Goal: Transaction & Acquisition: Book appointment/travel/reservation

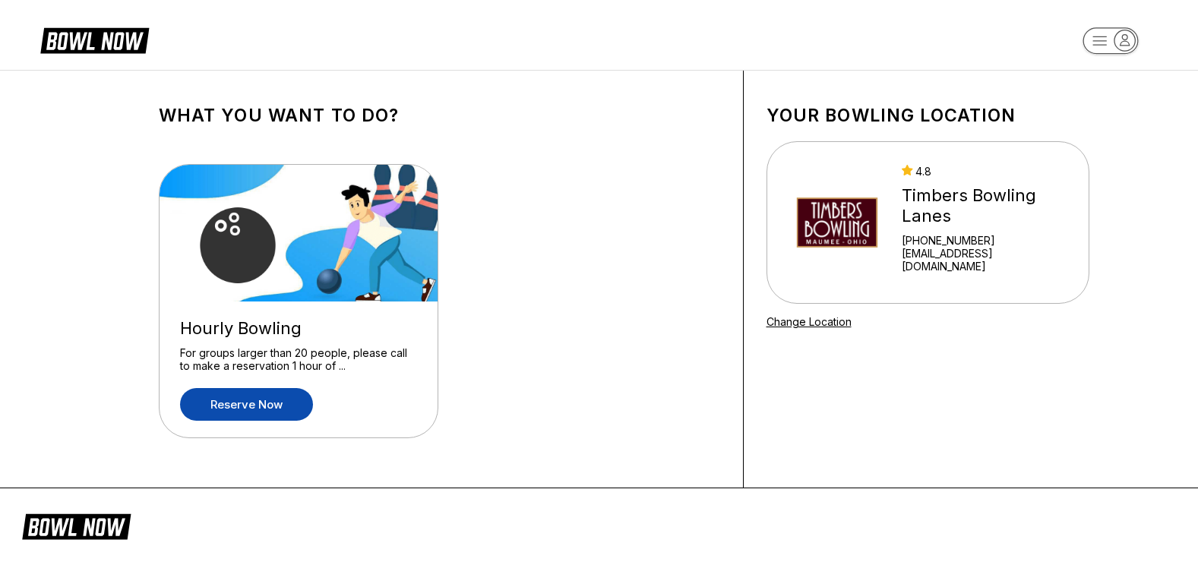
click at [277, 404] on link "Reserve now" at bounding box center [246, 404] width 133 height 33
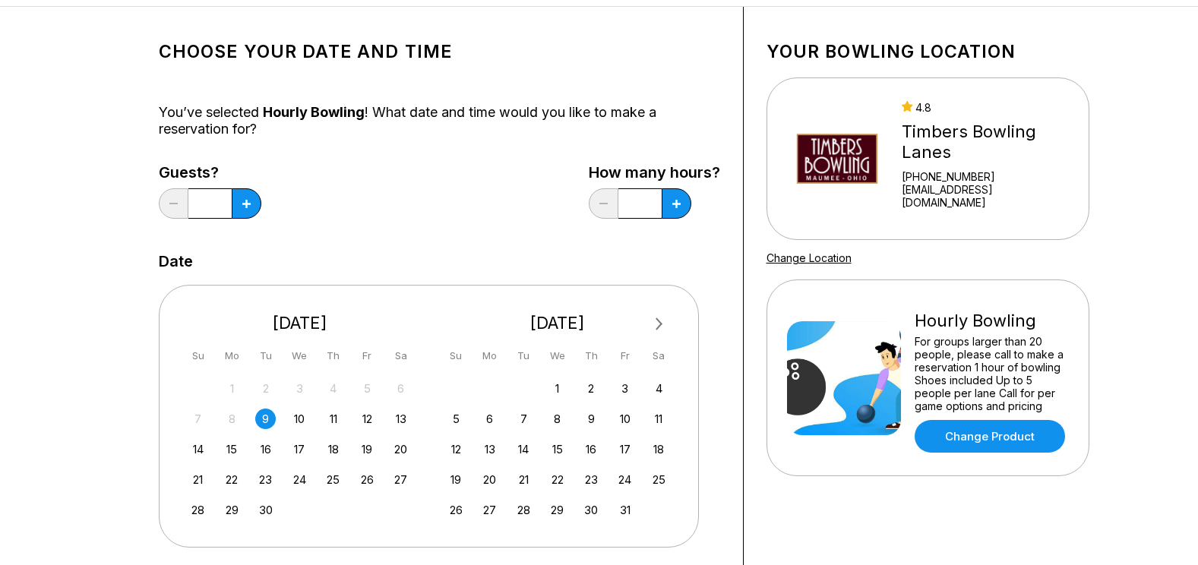
scroll to position [152, 0]
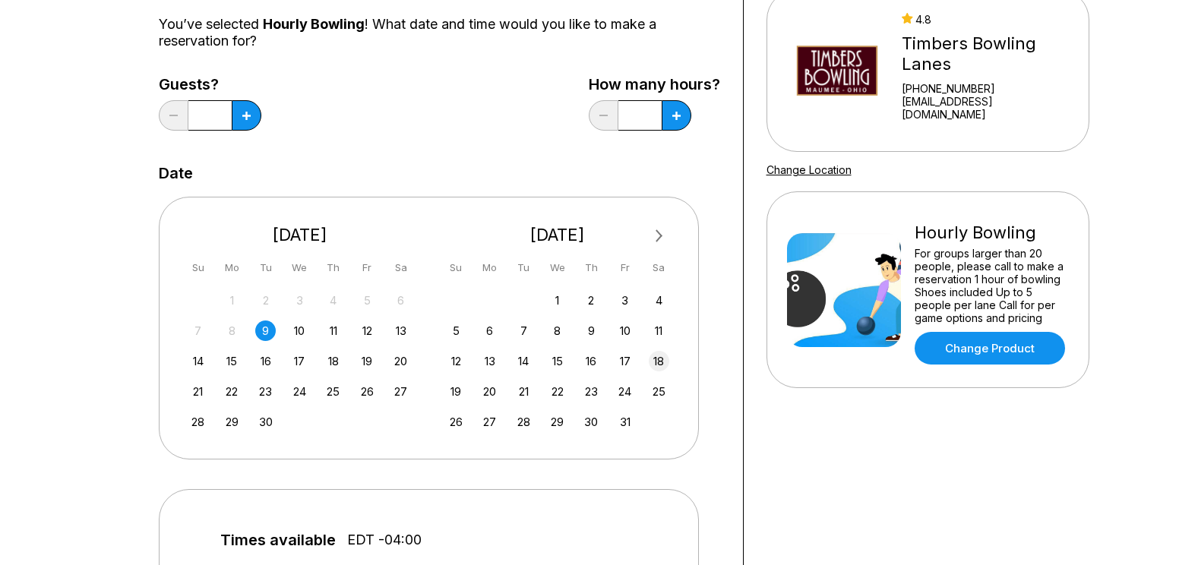
click at [662, 364] on div "18" at bounding box center [659, 361] width 21 height 21
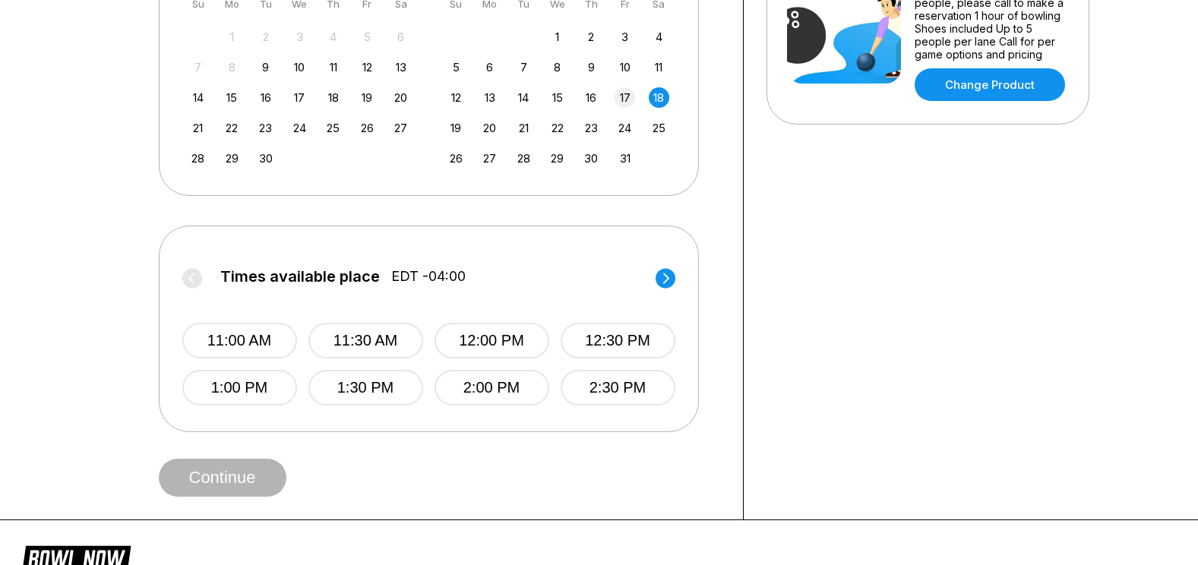
scroll to position [456, 0]
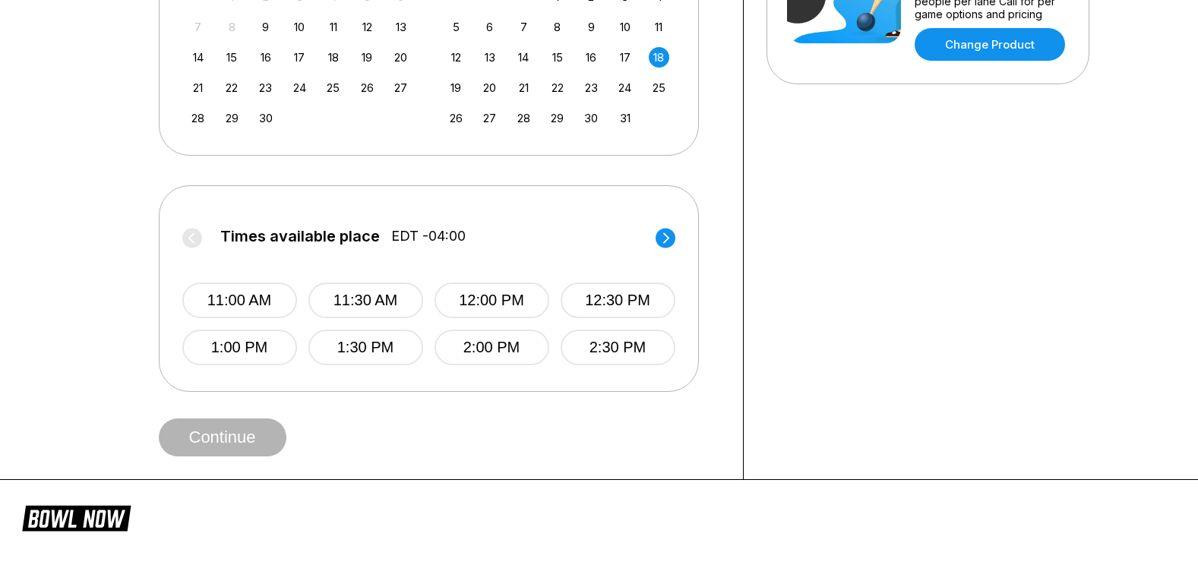
click at [665, 240] on icon at bounding box center [665, 237] width 6 height 11
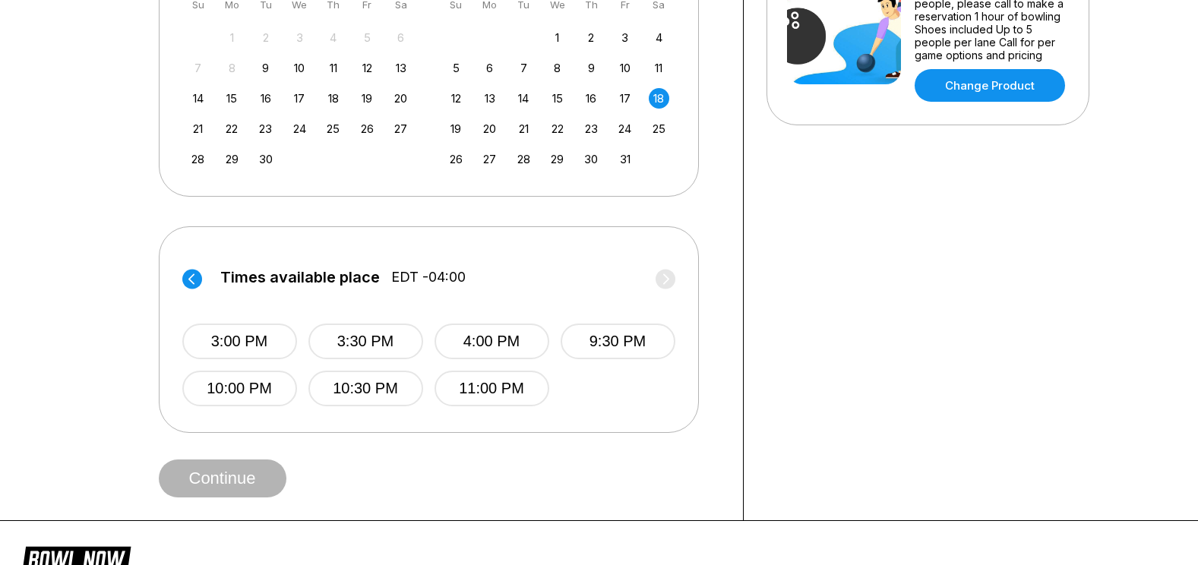
scroll to position [380, 0]
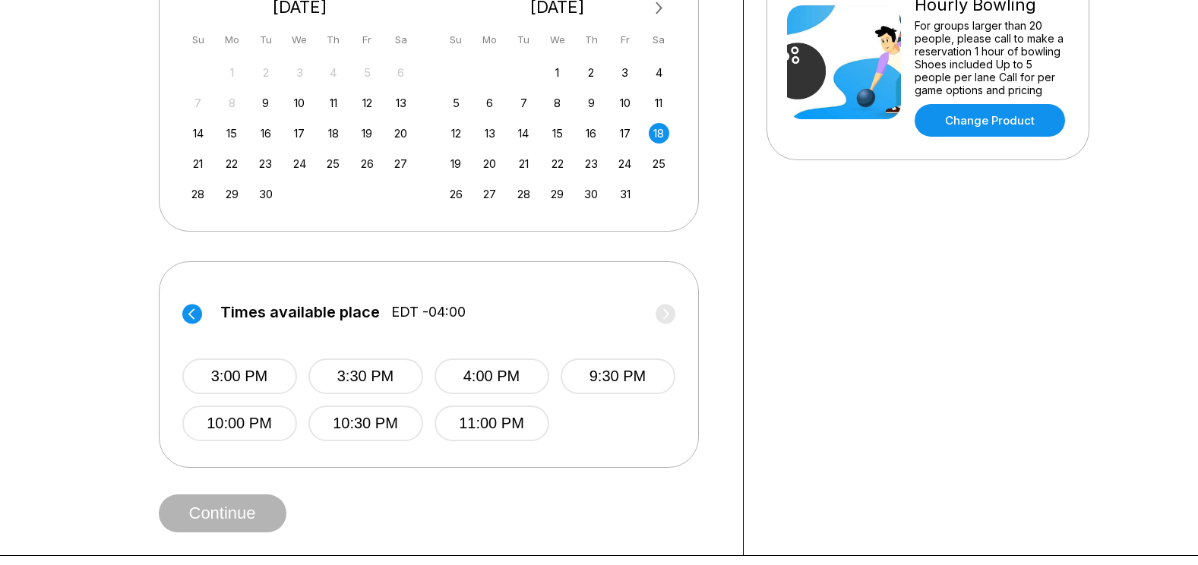
click at [195, 311] on circle at bounding box center [192, 314] width 20 height 20
click at [663, 306] on circle at bounding box center [665, 314] width 20 height 20
click at [368, 380] on button "3:30 PM" at bounding box center [365, 376] width 115 height 36
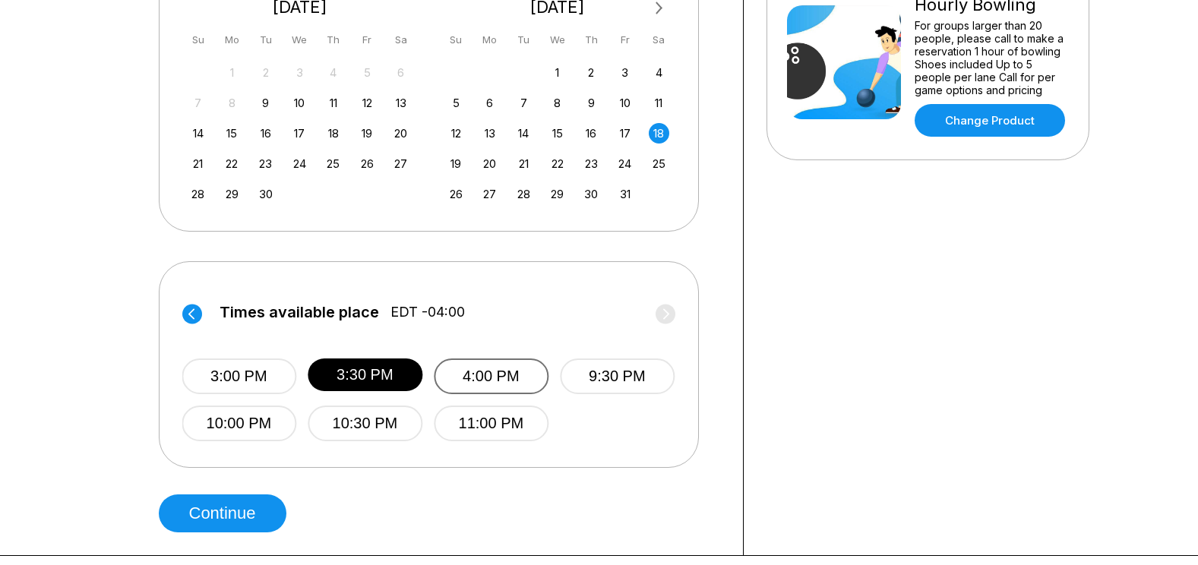
click at [506, 380] on button "4:00 PM" at bounding box center [491, 376] width 115 height 36
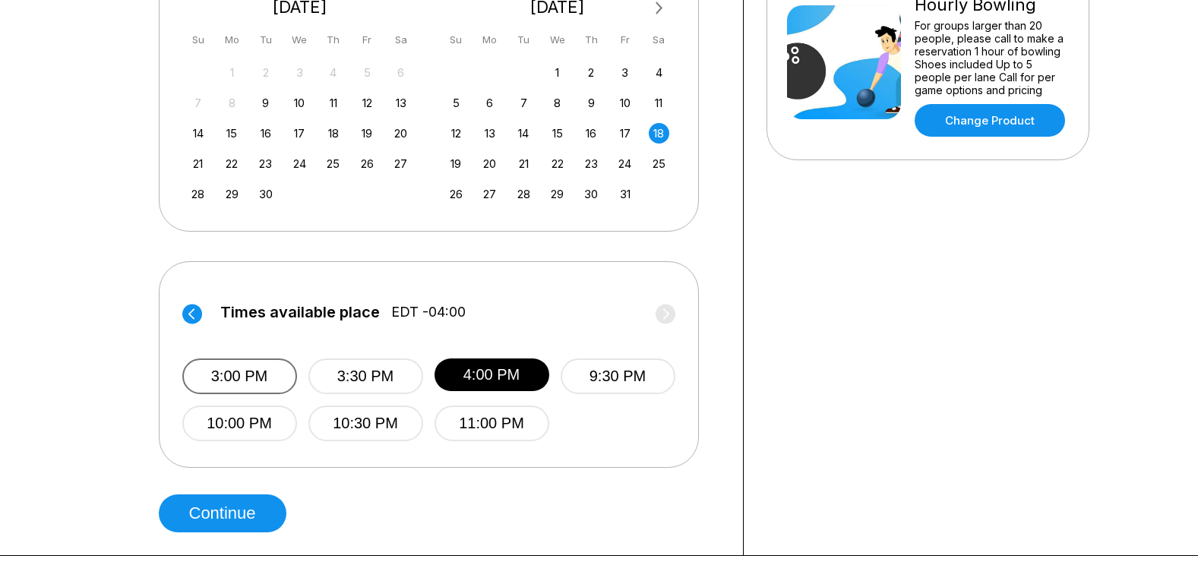
click at [242, 368] on button "3:00 PM" at bounding box center [239, 376] width 115 height 36
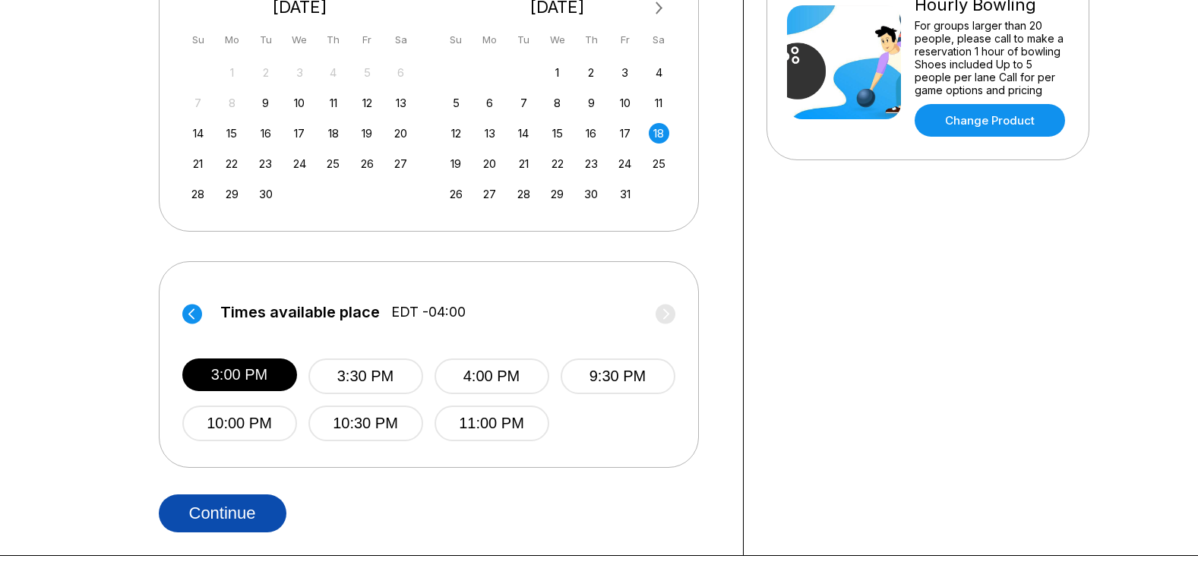
click at [226, 516] on button "Continue" at bounding box center [223, 513] width 128 height 38
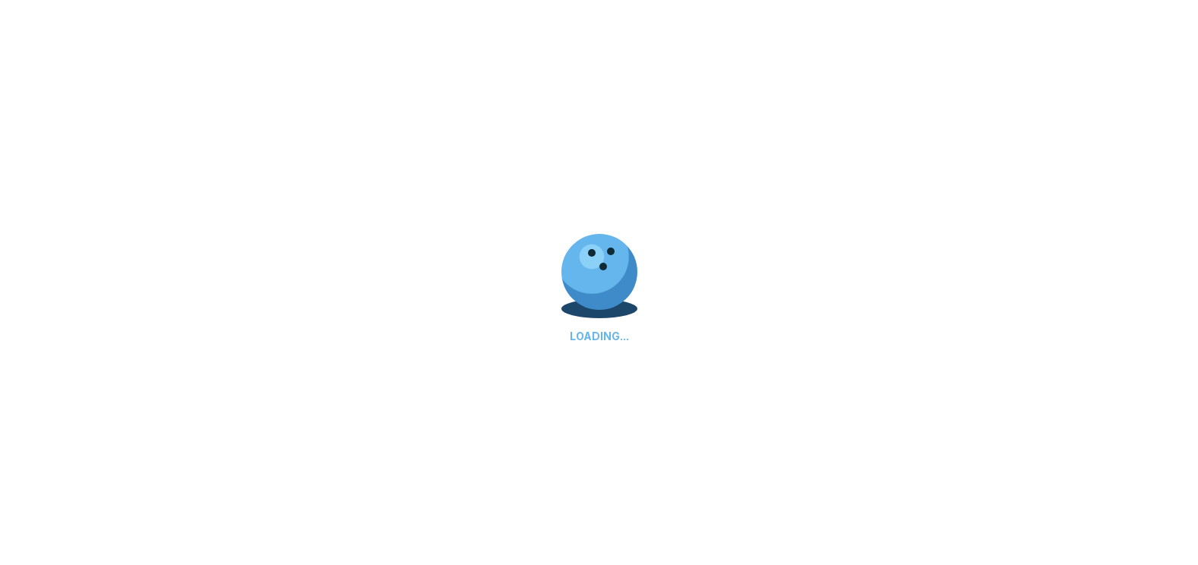
select select "**"
